Goal: Communication & Community: Share content

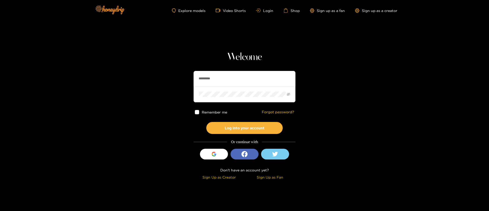
click at [228, 76] on input "*********" at bounding box center [244, 78] width 102 height 15
paste input "******"
type input "******"
click at [235, 130] on button "Log into your account" at bounding box center [244, 128] width 76 height 12
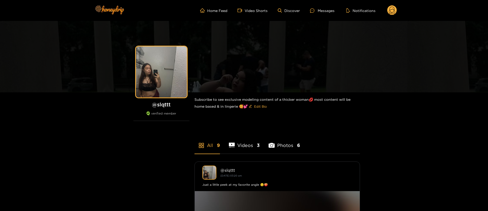
click at [321, 15] on ul "Home Feed Video Shorts Discover Messages Notifications" at bounding box center [298, 10] width 197 height 10
click at [321, 9] on div "Messages" at bounding box center [322, 11] width 24 height 6
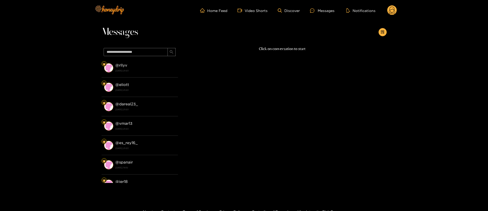
click at [392, 7] on circle at bounding box center [392, 10] width 10 height 10
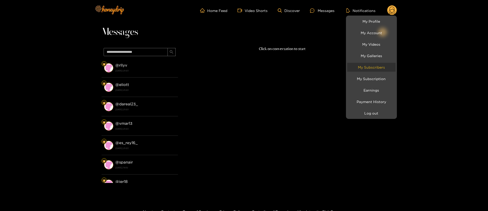
click at [381, 66] on link "My Subscribers" at bounding box center [371, 67] width 48 height 9
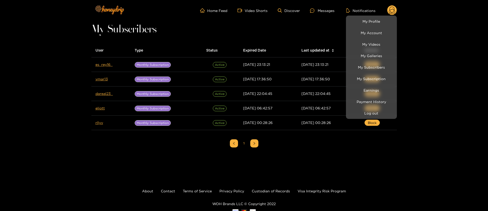
click at [43, 72] on div at bounding box center [244, 105] width 488 height 211
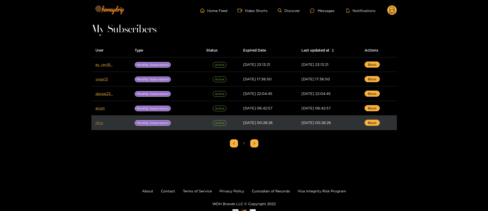
drag, startPoint x: 100, startPoint y: 124, endPoint x: 97, endPoint y: 122, distance: 3.6
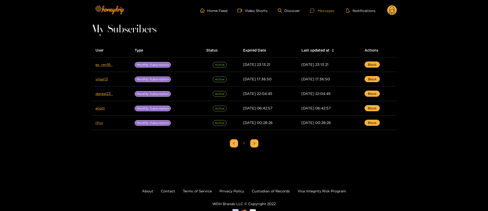
click at [326, 11] on div "Messages" at bounding box center [322, 11] width 24 height 6
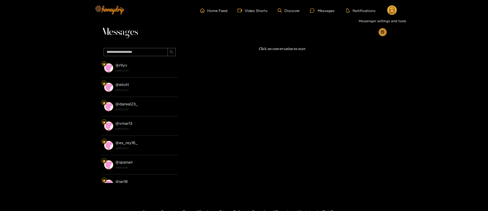
click at [383, 31] on icon "appstore-add" at bounding box center [383, 32] width 4 height 4
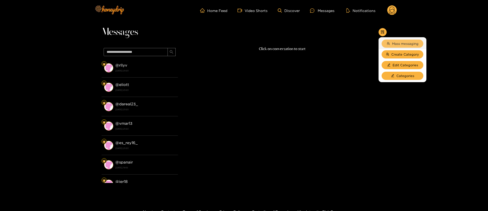
click at [404, 40] on button "Mass messaging" at bounding box center [403, 43] width 42 height 8
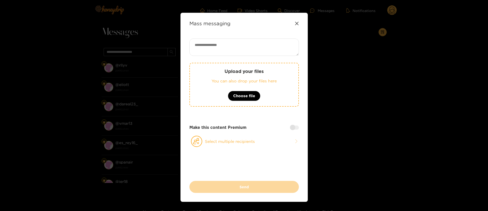
click at [254, 40] on textarea at bounding box center [243, 46] width 109 height 17
paste textarea "**********"
type textarea "**********"
click at [241, 100] on button "Choose file" at bounding box center [244, 96] width 33 height 10
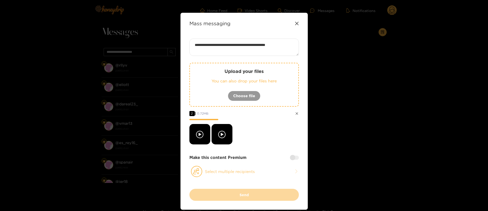
click at [241, 173] on button "Select multiple recipients" at bounding box center [243, 171] width 109 height 12
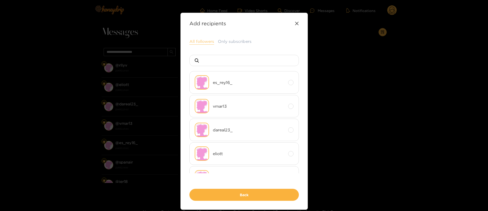
click at [199, 40] on button "All followers" at bounding box center [201, 41] width 25 height 6
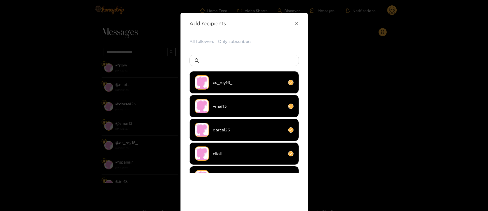
click at [266, 53] on div "All followers Only subscribers es_rey16_ vmar13 dareal23_ eliott rllyv Back" at bounding box center [243, 131] width 109 height 187
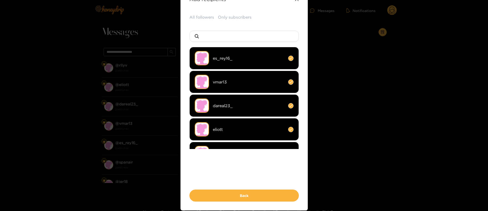
scroll to position [44, 0]
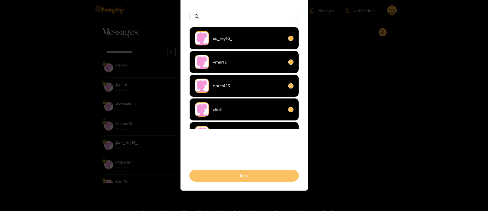
click at [264, 170] on button "Back" at bounding box center [243, 175] width 109 height 12
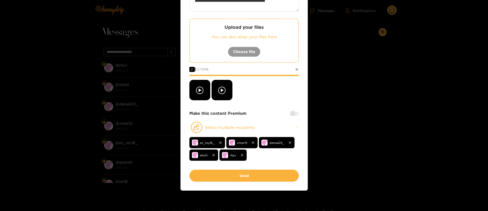
click at [269, 86] on div at bounding box center [243, 90] width 109 height 20
click at [295, 116] on div "**********" at bounding box center [243, 81] width 109 height 175
click at [295, 109] on div "**********" at bounding box center [243, 81] width 109 height 175
click at [296, 111] on div at bounding box center [294, 113] width 9 height 4
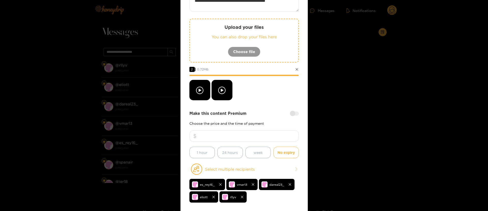
click at [275, 133] on input "number" at bounding box center [243, 135] width 109 height 11
type input "**"
click at [266, 119] on div "Make this content Premium Choose the price and the time of payment ** 1 hour 24…" at bounding box center [243, 134] width 109 height 48
click at [263, 95] on div at bounding box center [243, 90] width 109 height 20
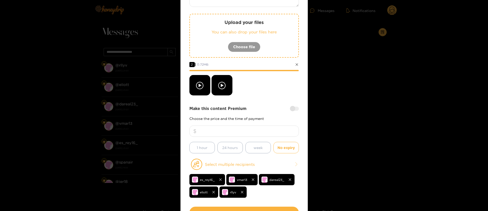
scroll to position [76, 0]
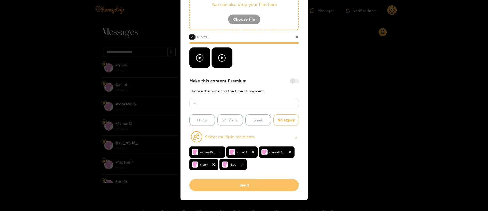
click at [247, 180] on button "Send" at bounding box center [243, 185] width 109 height 12
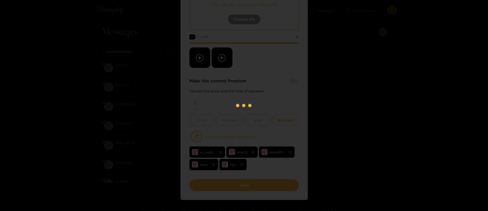
scroll to position [0, 0]
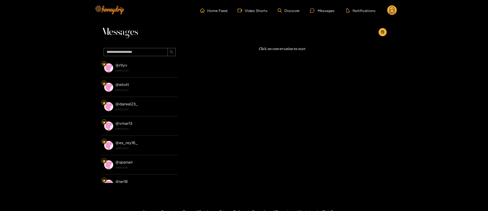
click at [396, 8] on circle at bounding box center [392, 10] width 10 height 10
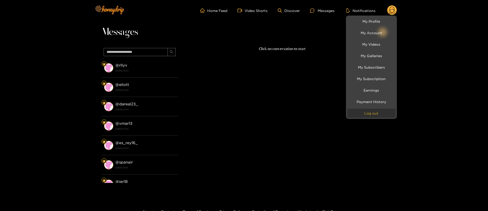
click at [381, 112] on button "Log out" at bounding box center [371, 112] width 48 height 9
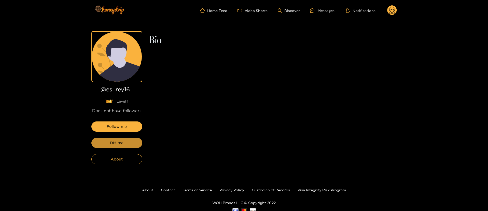
click at [117, 142] on span "DM me" at bounding box center [116, 143] width 13 height 6
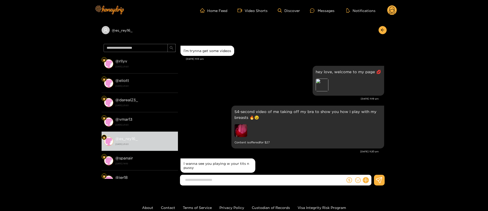
scroll to position [284, 0]
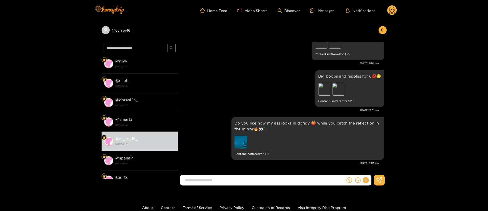
click at [252, 66] on div "New topless pics just for you 😏🔥 Preview Preview Content is offered for $ [DATE…" at bounding box center [283, 45] width 204 height 47
click at [231, 96] on div "Big boobs and nipples for u💋😉 Preview Preview Content is offered for $ 23" at bounding box center [283, 88] width 204 height 39
click at [246, 90] on div "Big boobs and nipples for u💋😉 Preview Preview Content is offered for $ 23" at bounding box center [283, 88] width 204 height 39
click at [244, 57] on div "New topless pics just for you 😏🔥 Preview Preview Content is offered for $ 25" at bounding box center [283, 41] width 204 height 39
click at [244, 56] on div "New topless pics just for you 😏🔥 Preview Preview Content is offered for $ 25" at bounding box center [283, 41] width 204 height 39
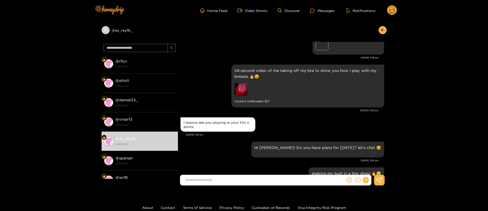
scroll to position [38, 0]
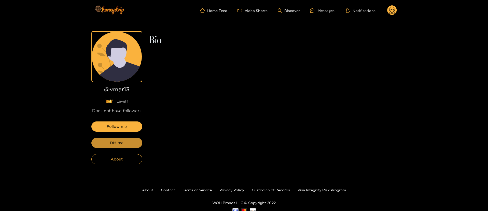
click at [118, 142] on span "DM me" at bounding box center [116, 143] width 13 height 6
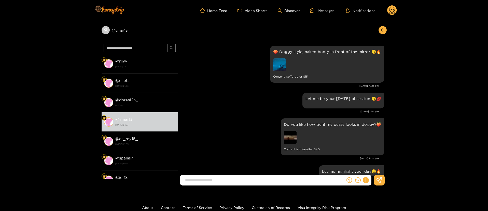
scroll to position [842, 0]
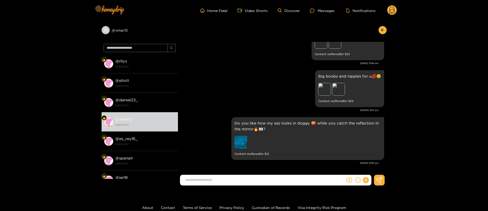
click at [233, 64] on div "[DATE] 11:04 pm" at bounding box center [280, 63] width 198 height 4
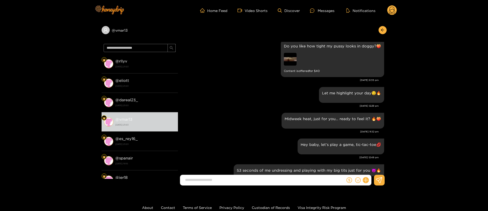
scroll to position [0, 0]
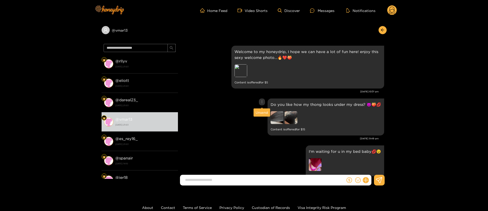
click at [262, 103] on icon "more" at bounding box center [262, 101] width 1 height 3
click at [262, 110] on div "Unsend" at bounding box center [262, 112] width 12 height 5
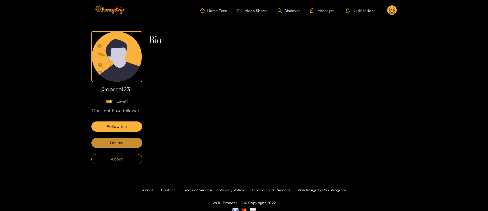
click at [118, 142] on span "DM me" at bounding box center [116, 143] width 13 height 6
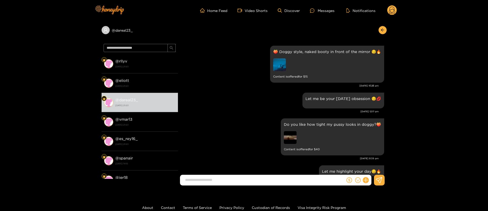
scroll to position [842, 0]
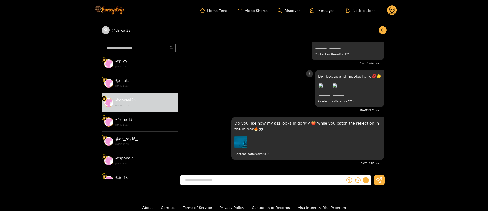
drag, startPoint x: 266, startPoint y: 96, endPoint x: 265, endPoint y: 10, distance: 86.1
click at [266, 95] on div "Big boobs and nipples for u💋😉 Preview Preview Content is offered for $ 23" at bounding box center [283, 88] width 204 height 39
click at [255, 105] on div "Big boobs and nipples for u💋😉 Preview Preview Content is offered for $ 23" at bounding box center [283, 88] width 204 height 39
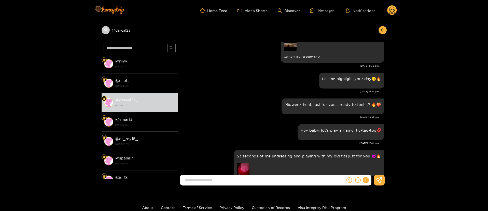
scroll to position [106, 0]
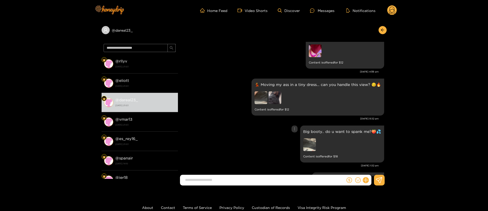
click at [234, 136] on div "Big booty.. do u want to spank me?🍑💦 Content is offered for $ 18" at bounding box center [283, 143] width 204 height 39
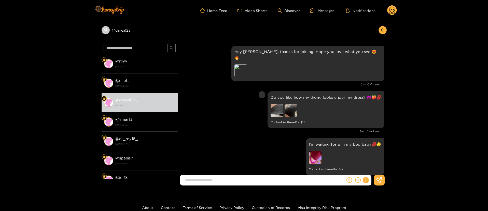
click at [290, 94] on p "Do you like how my thong looks under my dress? 😈🍑💋" at bounding box center [326, 97] width 110 height 6
copy p "Do you like how my thong looks under my dress? 😈🍑💋"
click at [261, 93] on icon "more" at bounding box center [262, 95] width 4 height 4
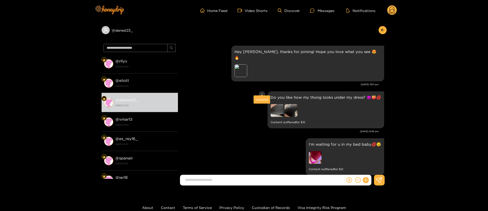
click at [260, 98] on div "Unsend" at bounding box center [262, 99] width 12 height 5
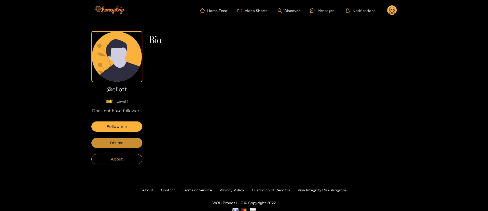
click at [118, 142] on span "DM me" at bounding box center [116, 143] width 13 height 6
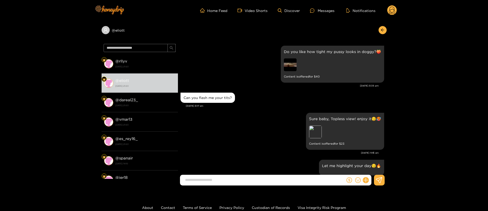
scroll to position [836, 0]
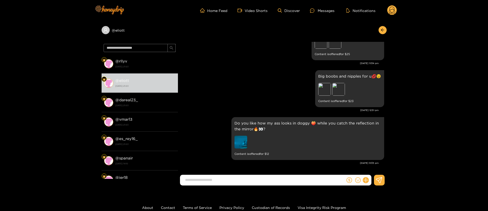
click at [235, 66] on div "New topless pics just for you 😏🔥 Preview Preview Content is offered for $ [DATE…" at bounding box center [283, 45] width 204 height 47
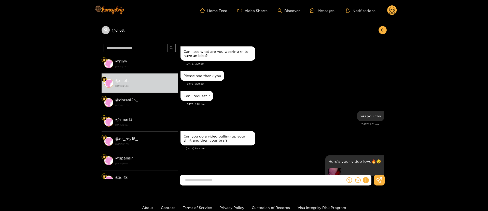
scroll to position [0, 0]
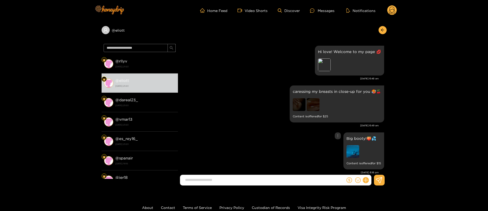
click at [289, 134] on div "Big booty!🍑💦 Content is offered for $ 15" at bounding box center [283, 150] width 204 height 39
click at [297, 108] on img at bounding box center [299, 104] width 13 height 13
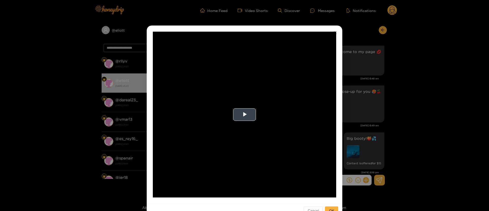
click at [258, 128] on video "Video Player" at bounding box center [244, 114] width 183 height 165
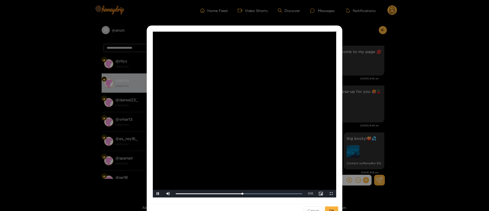
click at [383, 97] on div "**********" at bounding box center [244, 105] width 489 height 211
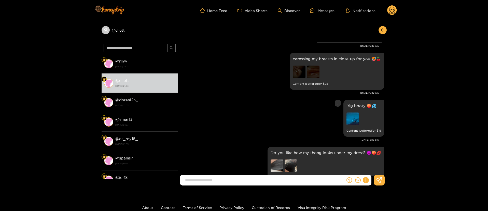
scroll to position [76, 0]
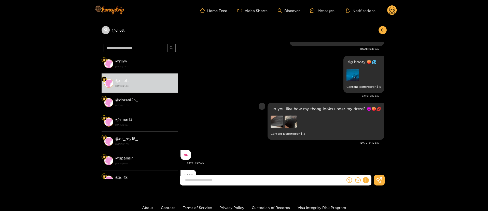
click at [280, 116] on img at bounding box center [277, 121] width 13 height 13
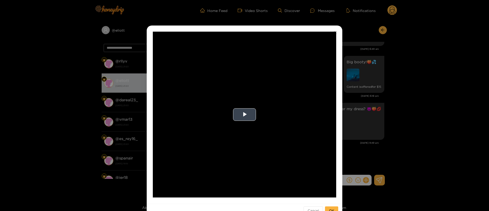
click at [261, 122] on video "Video Player" at bounding box center [244, 114] width 183 height 165
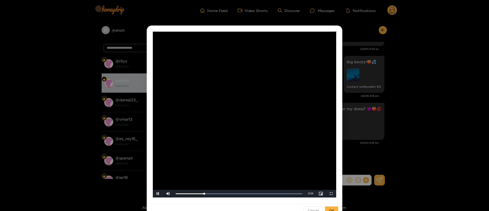
click at [363, 99] on div "**********" at bounding box center [244, 105] width 489 height 211
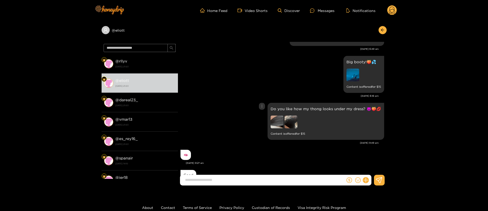
click at [286, 104] on div "Do you like how my thong looks under my dress? 😈🍑💋 Content is offered for $ 15" at bounding box center [326, 121] width 117 height 37
copy p "Do you like how my thong looks under my dress? 😈🍑💋"
click at [261, 109] on div "Do you like how my thong looks under my dress? 😈🍑💋 Content is offered for $ 15" at bounding box center [283, 120] width 204 height 39
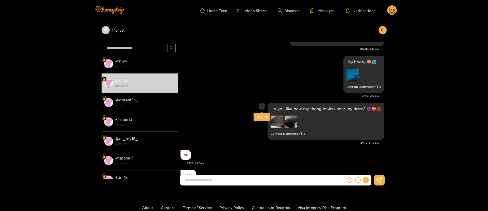
click at [261, 107] on icon "more" at bounding box center [262, 106] width 4 height 4
click at [263, 117] on div "Unsend" at bounding box center [262, 116] width 12 height 5
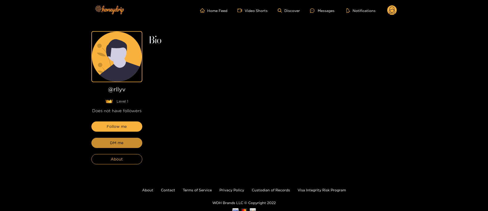
click at [118, 142] on span "DM me" at bounding box center [116, 143] width 13 height 6
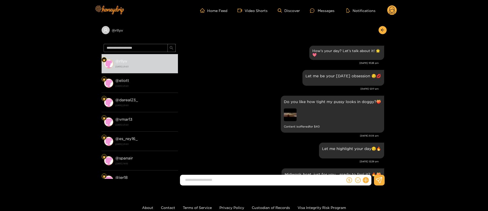
scroll to position [819, 0]
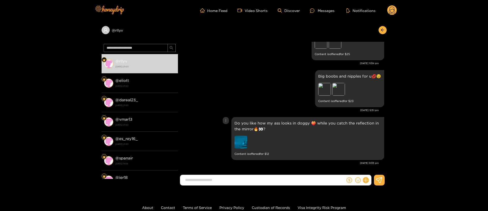
click at [276, 116] on div "Do you like how my ass looks in doggy 🍑 while you catch the reflection in the m…" at bounding box center [283, 138] width 204 height 45
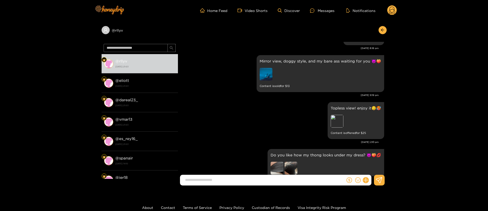
scroll to position [153, 0]
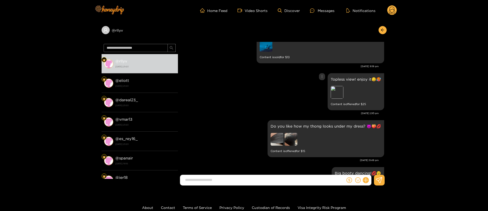
click at [265, 73] on div "Topless view! enjoy it😏🥵 Preview Content is offered for $ 25" at bounding box center [283, 91] width 204 height 39
click at [332, 93] on div "Preview" at bounding box center [337, 92] width 13 height 13
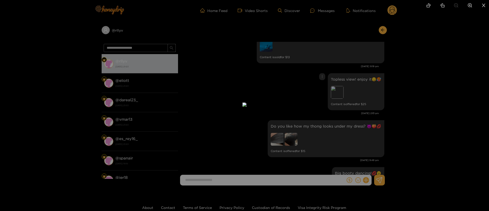
click at [398, 102] on div at bounding box center [244, 105] width 489 height 211
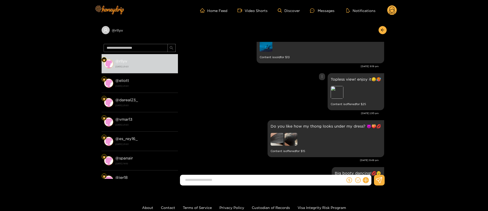
click at [225, 81] on div "Topless view! enjoy it😏🥵 Preview Content is offered for $ 25" at bounding box center [283, 91] width 204 height 39
click at [261, 125] on div at bounding box center [262, 123] width 6 height 7
click at [263, 134] on div "Unsend" at bounding box center [262, 133] width 12 height 5
